Goal: Information Seeking & Learning: Learn about a topic

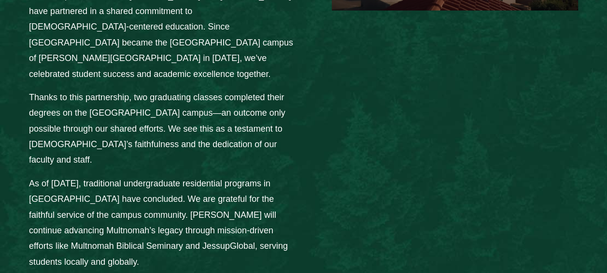
scroll to position [1370, 0]
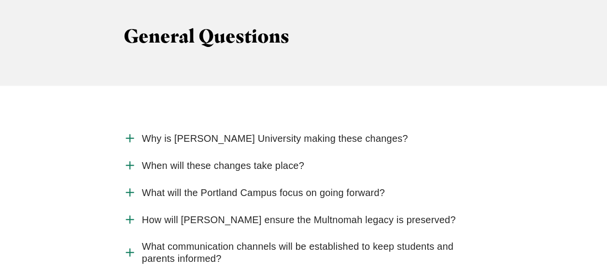
scroll to position [1057, 0]
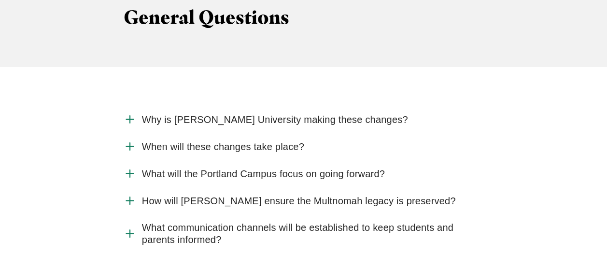
click at [247, 168] on span "What will the Portland Campus focus on going forward?" at bounding box center [263, 174] width 243 height 12
click at [0, 0] on input "What will the Portland Campus focus on going forward?" at bounding box center [0, 0] width 0 height 0
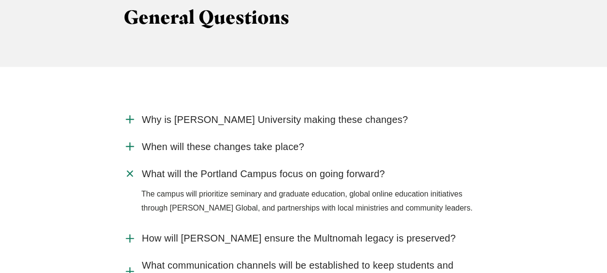
click at [247, 168] on span "What will the Portland Campus focus on going forward?" at bounding box center [263, 174] width 243 height 12
click at [0, 0] on input "What will the Portland Campus focus on going forward?" at bounding box center [0, 0] width 0 height 0
